Goal: Transaction & Acquisition: Purchase product/service

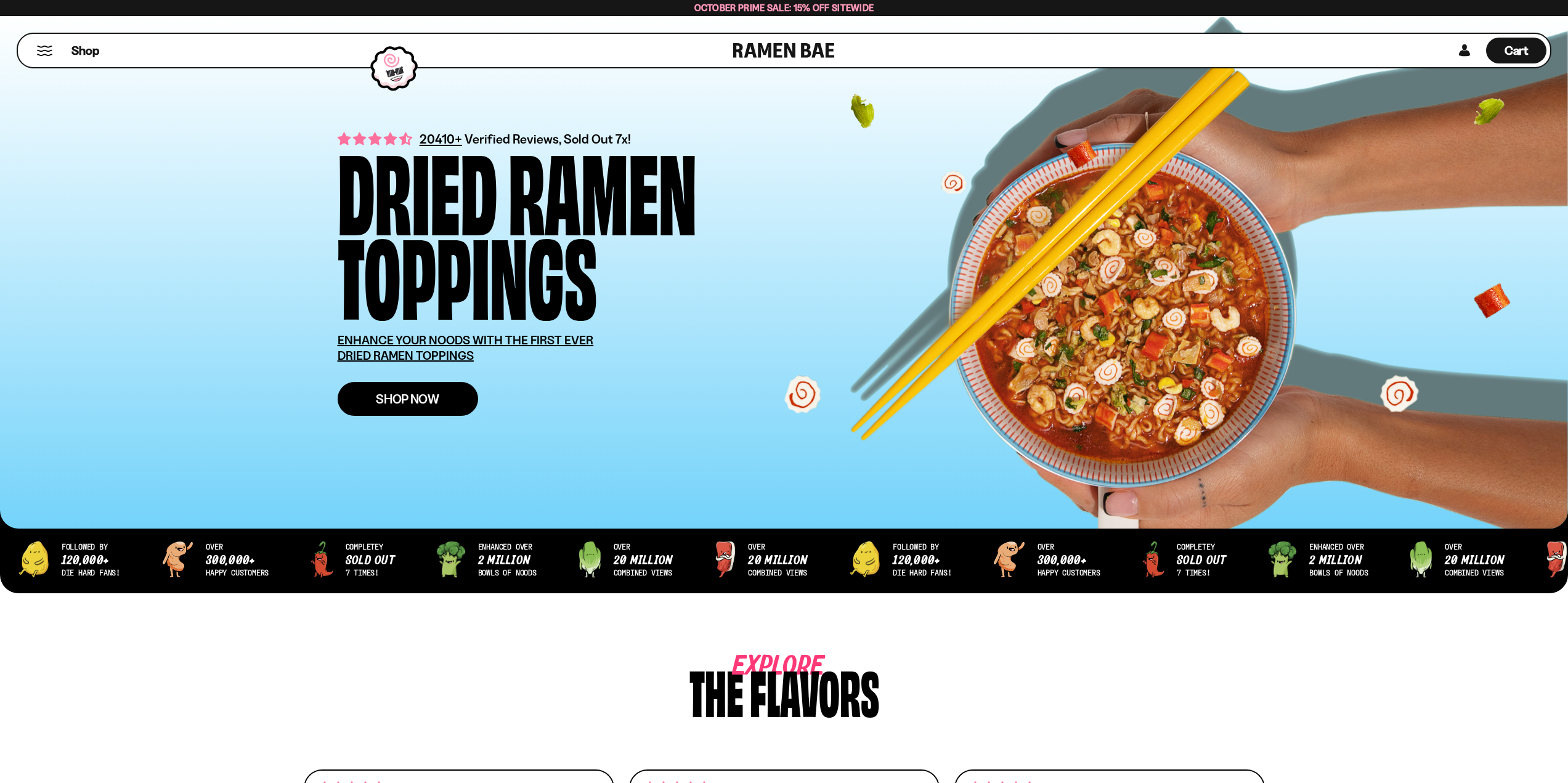
click at [386, 396] on span "Shop Now" at bounding box center [407, 399] width 63 height 13
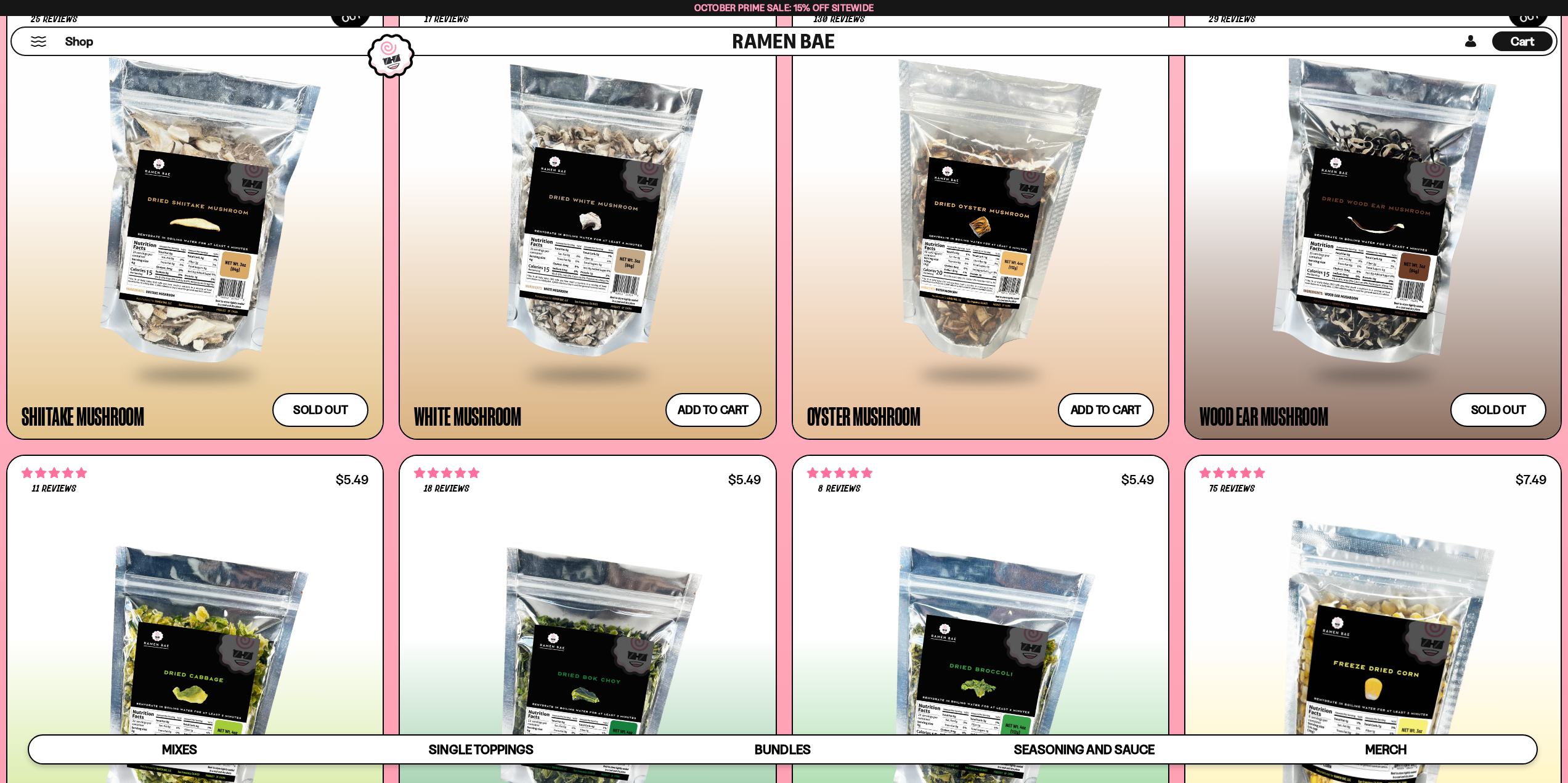
scroll to position [2527, 0]
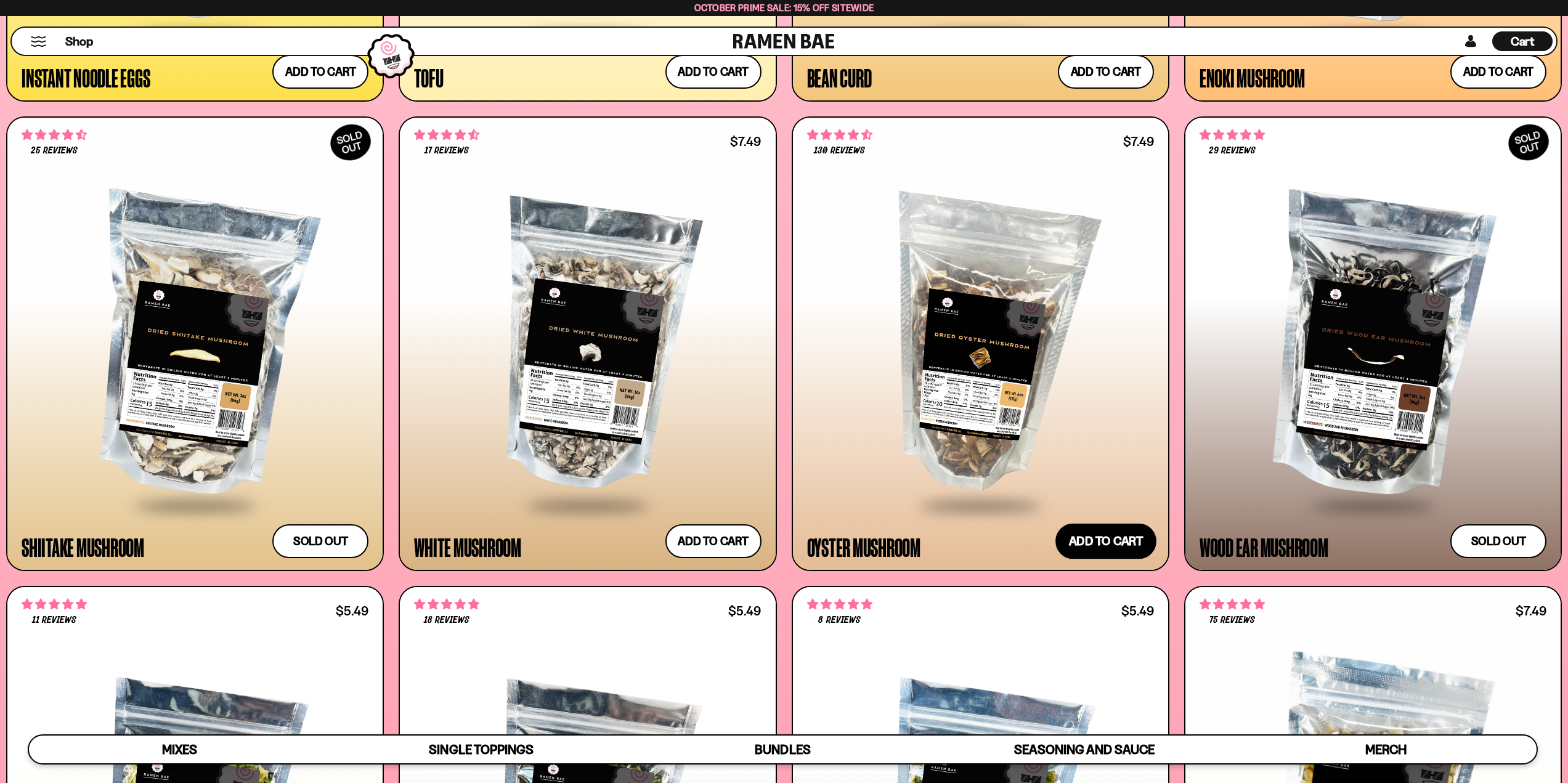
click at [1130, 546] on button "Add to cart Add ― Regular price $7.49 Regular price Sale price $7.49 Unit price…" at bounding box center [1106, 542] width 101 height 36
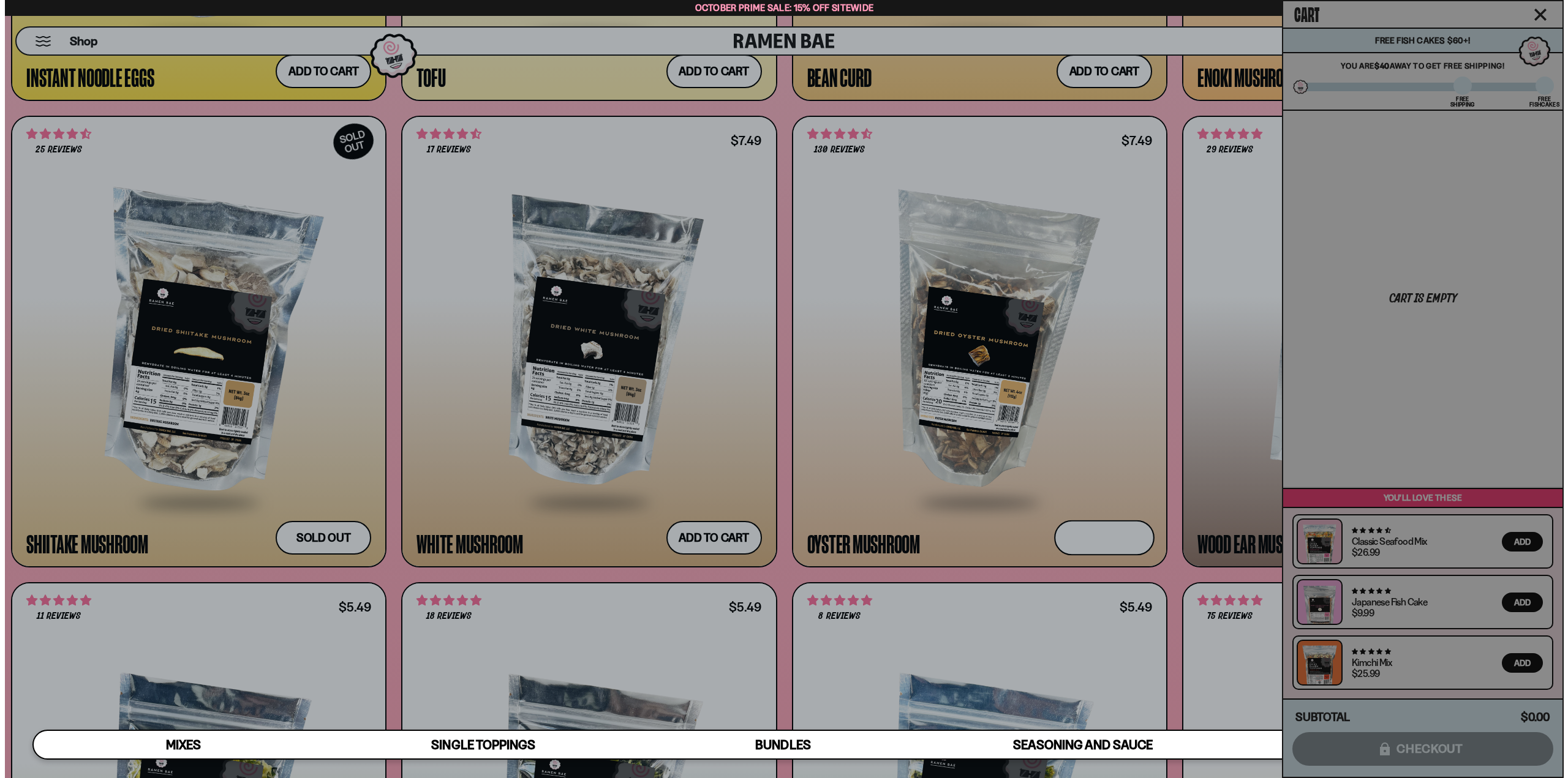
scroll to position [2521, 0]
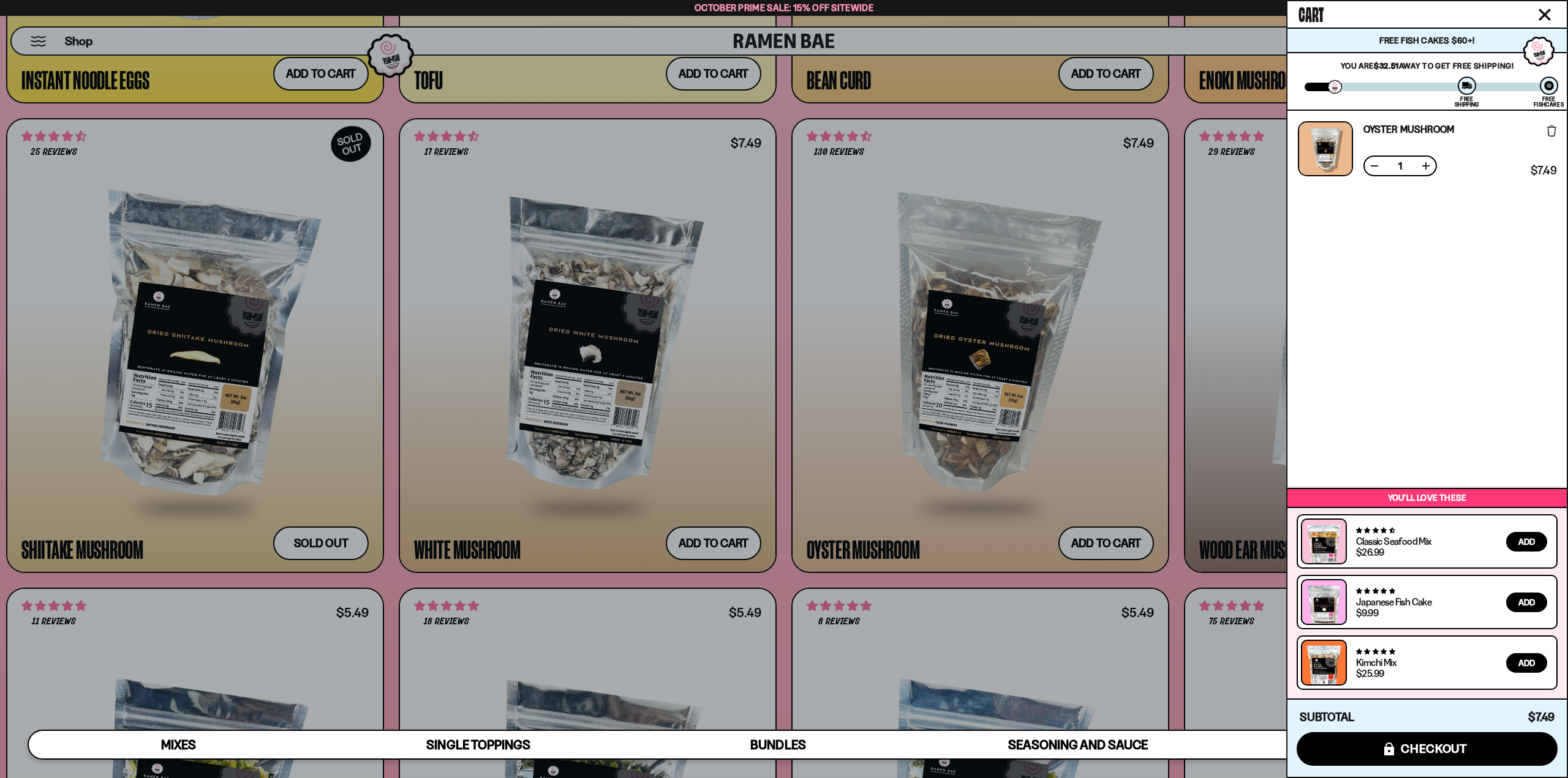
click at [1520, 541] on span "Add" at bounding box center [1527, 541] width 17 height 8
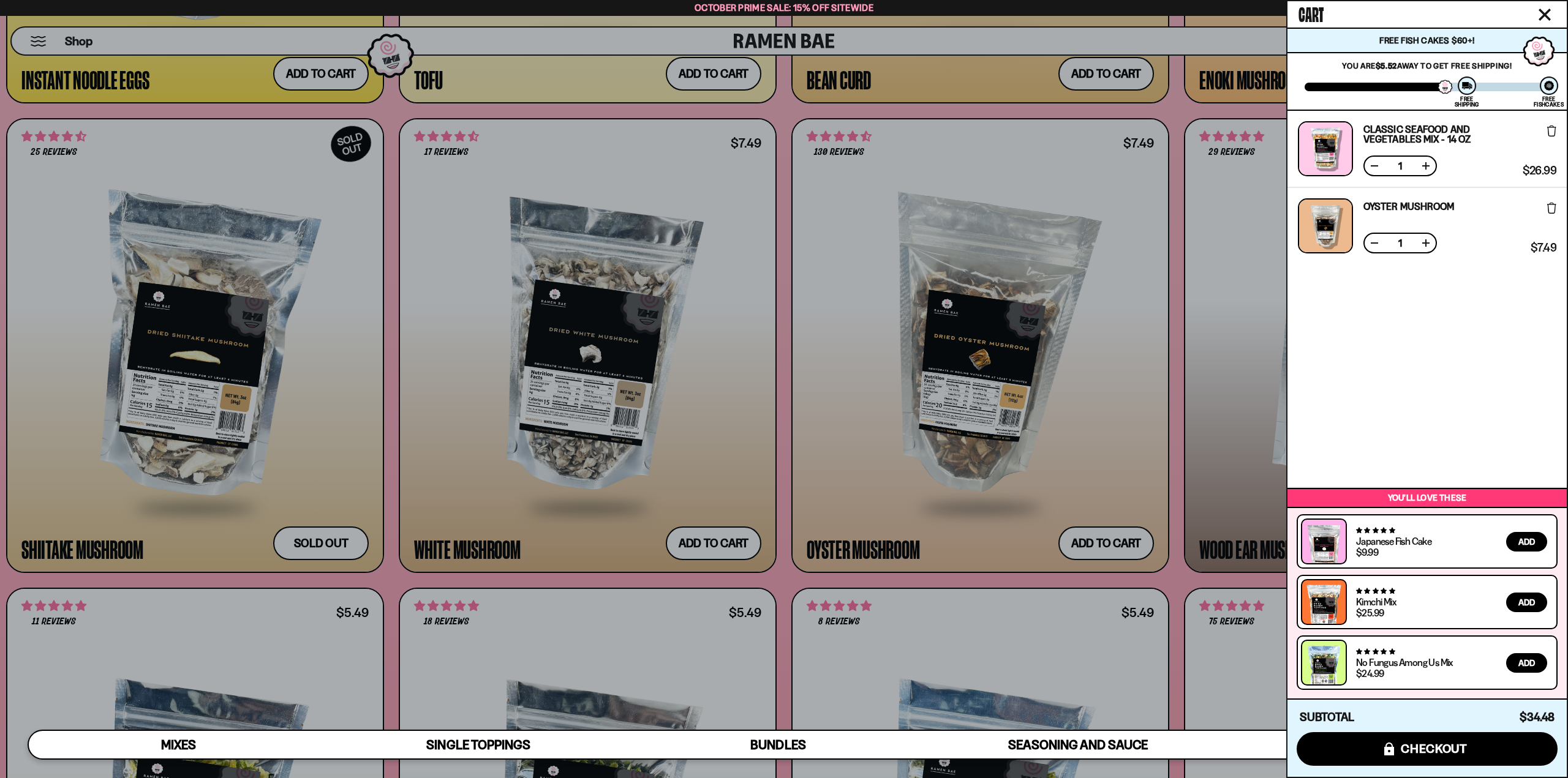
click at [678, 581] on div at bounding box center [784, 389] width 1568 height 778
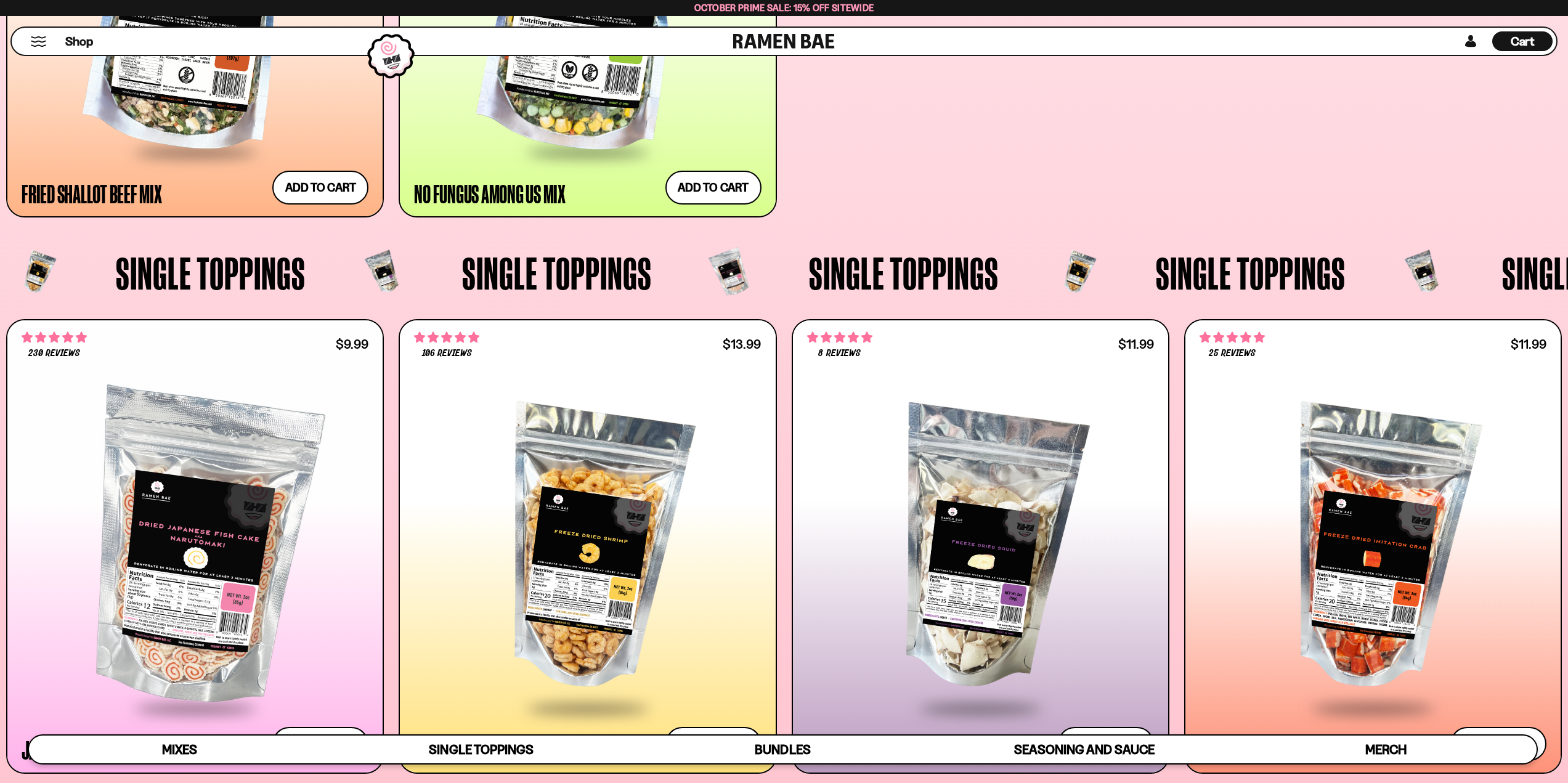
scroll to position [1540, 0]
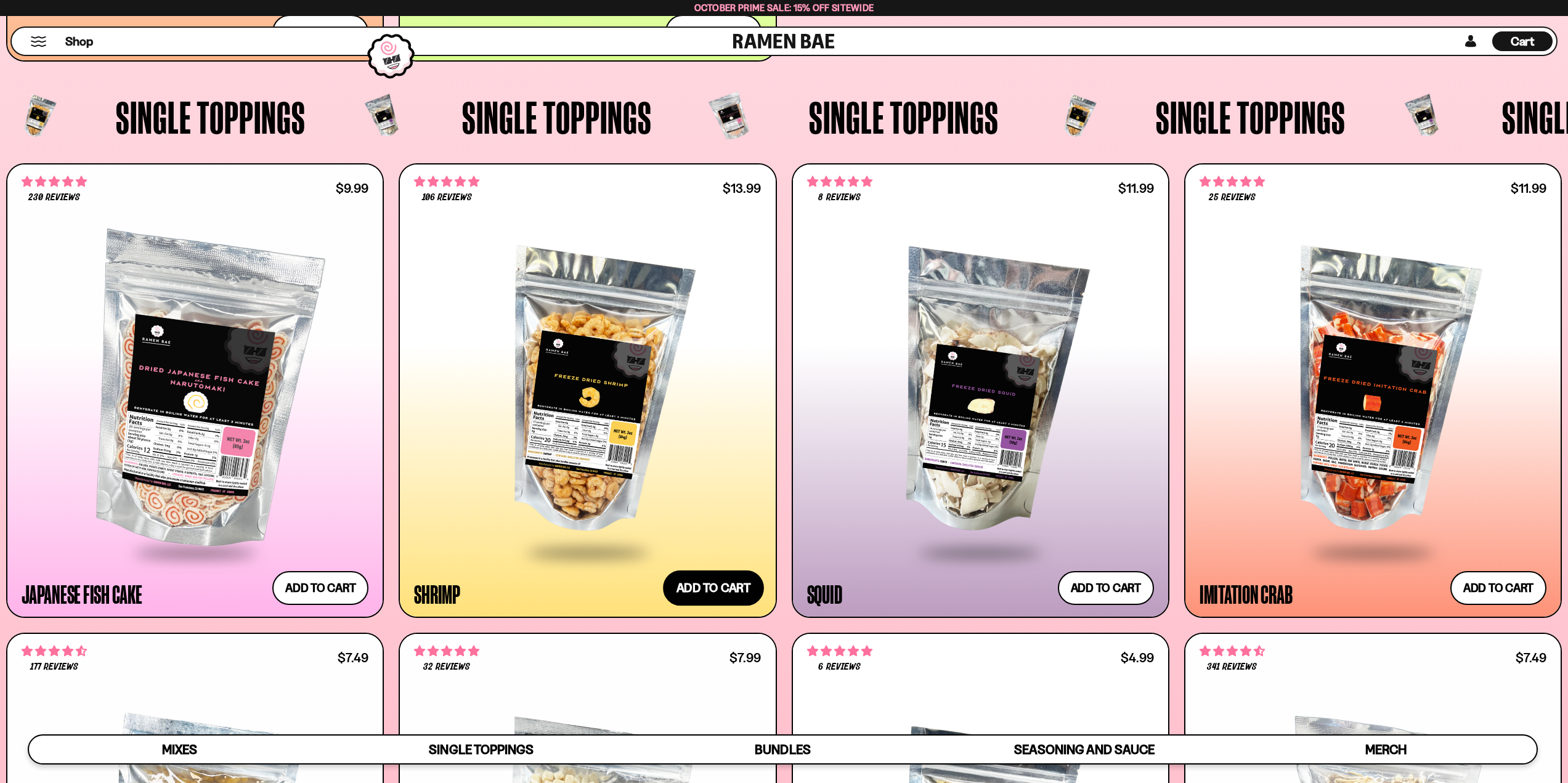
click at [724, 587] on button "Add to cart Add ― Regular price $13.99 Regular price Sale price $13.99 Unit pri…" at bounding box center [713, 588] width 101 height 36
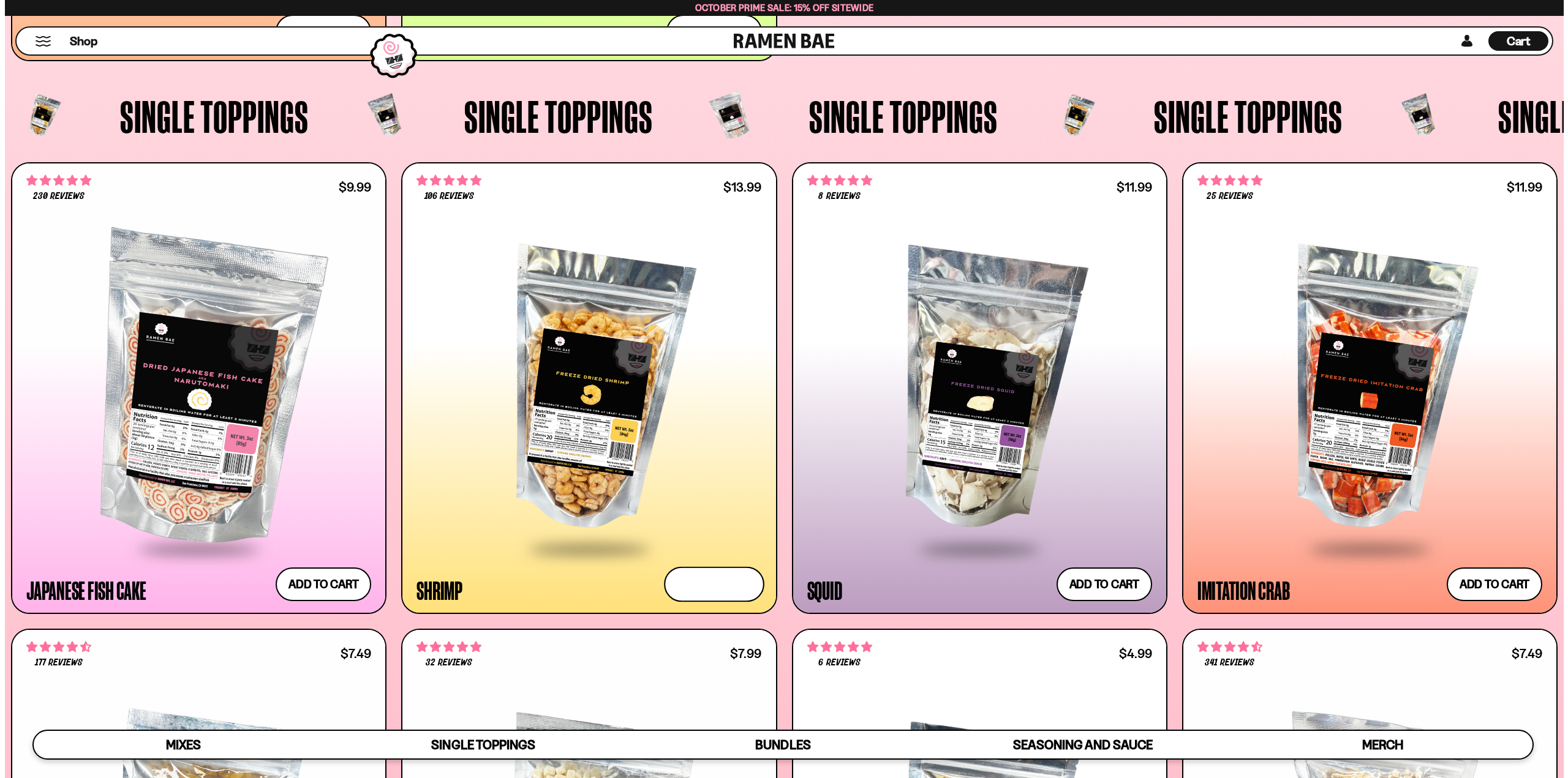
scroll to position [1536, 0]
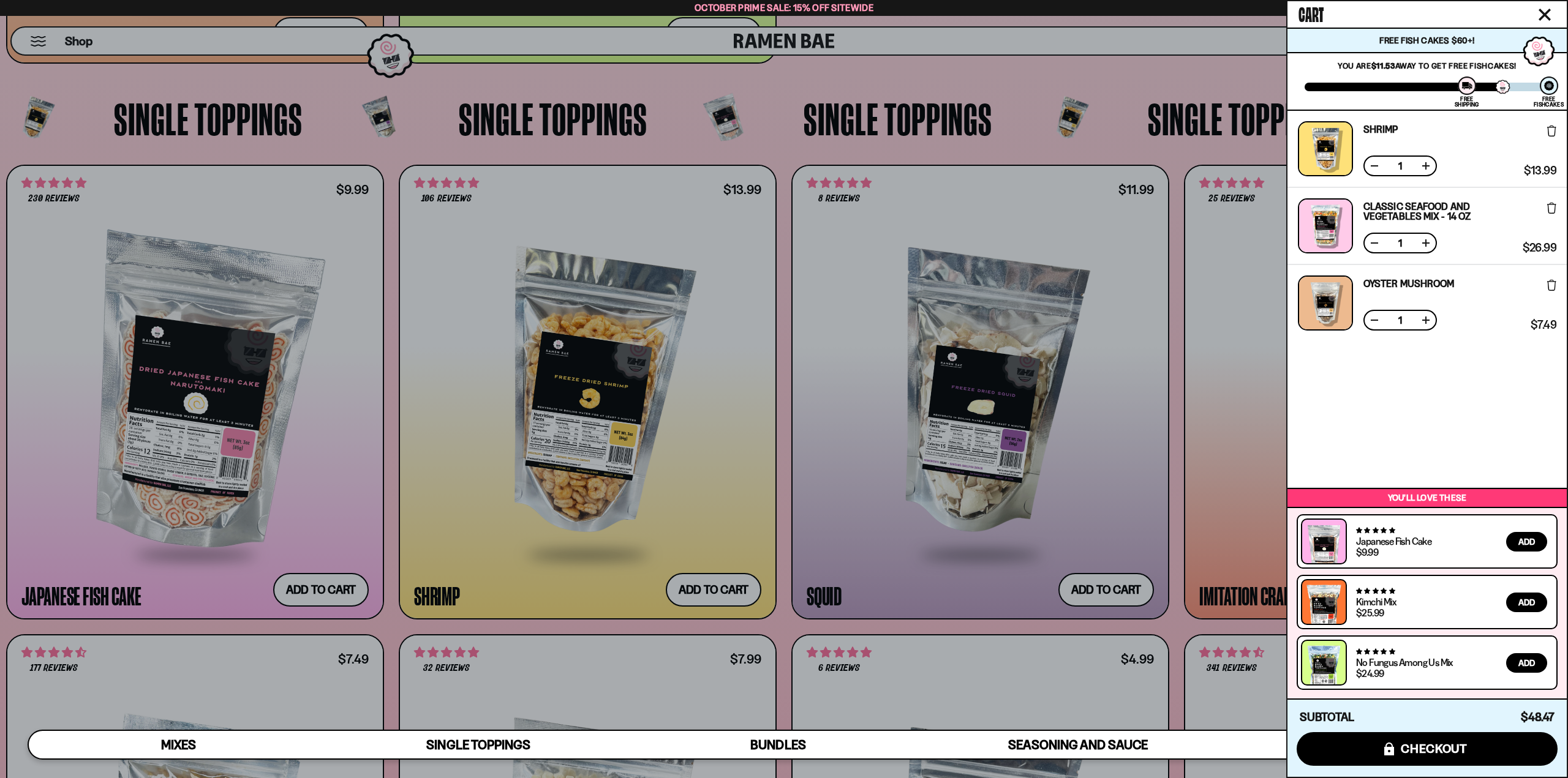
click at [1397, 730] on div "Subtotal $48.47 $48.47 icons8-lock checkout" at bounding box center [1427, 738] width 280 height 78
click at [1404, 746] on span "checkout" at bounding box center [1434, 749] width 67 height 14
